Goal: Information Seeking & Learning: Learn about a topic

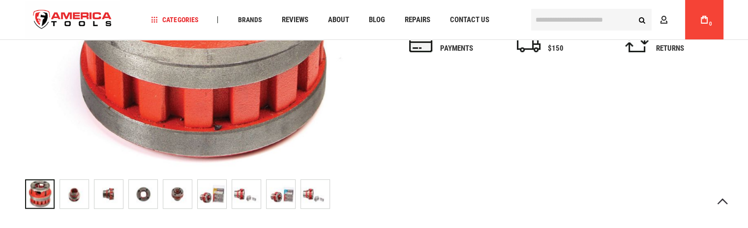
click at [87, 197] on img "RIDGID 37735 Die Heads Manual Threaders Model OO-RB" at bounding box center [74, 194] width 29 height 29
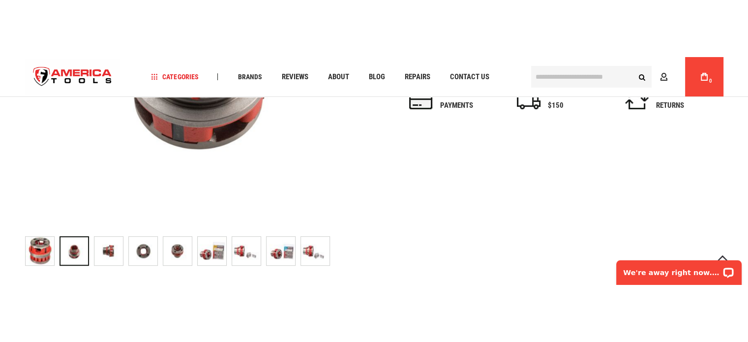
scroll to position [393, 0]
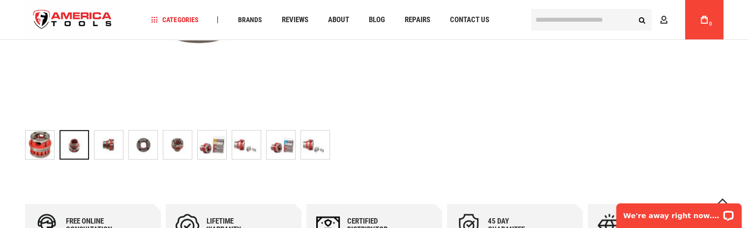
click at [39, 142] on img "RIDGID 37735 Die Heads Manual Threaders Model OO-RB" at bounding box center [40, 144] width 29 height 29
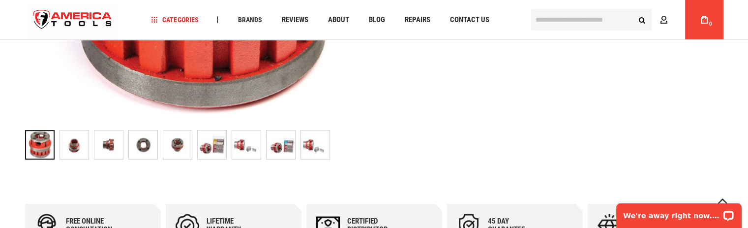
click at [103, 145] on img "RIDGID 37735 Die Heads Manual Threaders Model OO-RB" at bounding box center [108, 144] width 29 height 29
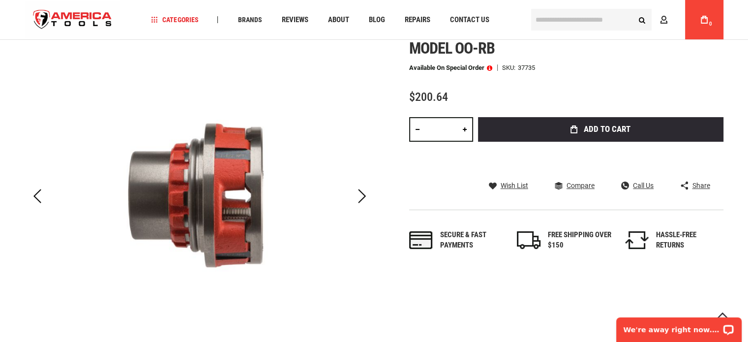
scroll to position [246, 0]
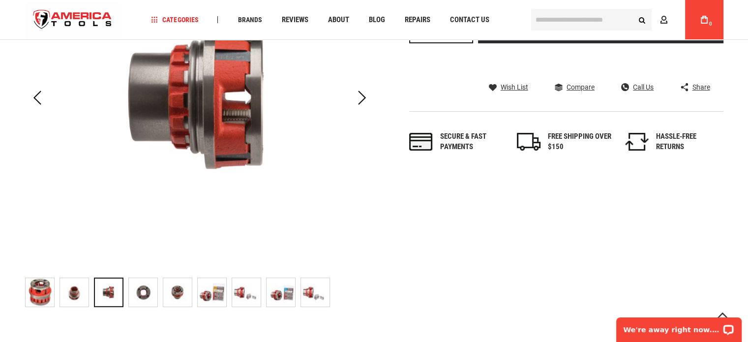
click at [40, 227] on img "RIDGID 37735 Die Heads Manual Threaders Model OO-RB" at bounding box center [40, 292] width 29 height 29
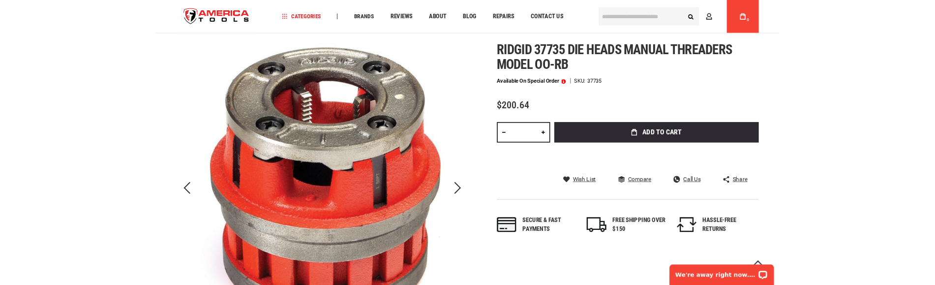
scroll to position [79, 0]
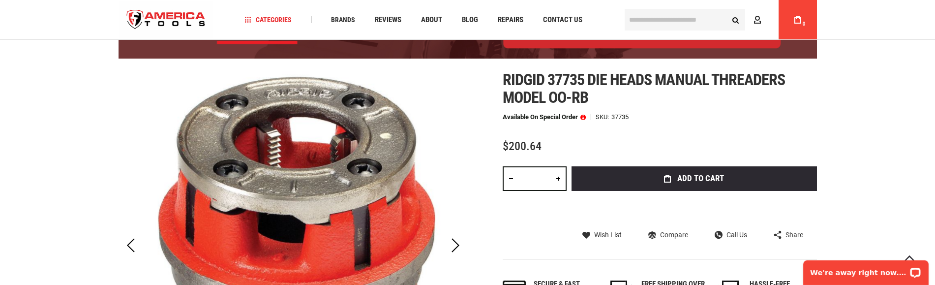
click at [357, 132] on img at bounding box center [293, 245] width 349 height 349
click at [235, 206] on div at bounding box center [467, 206] width 935 height 0
